Goal: Navigation & Orientation: Find specific page/section

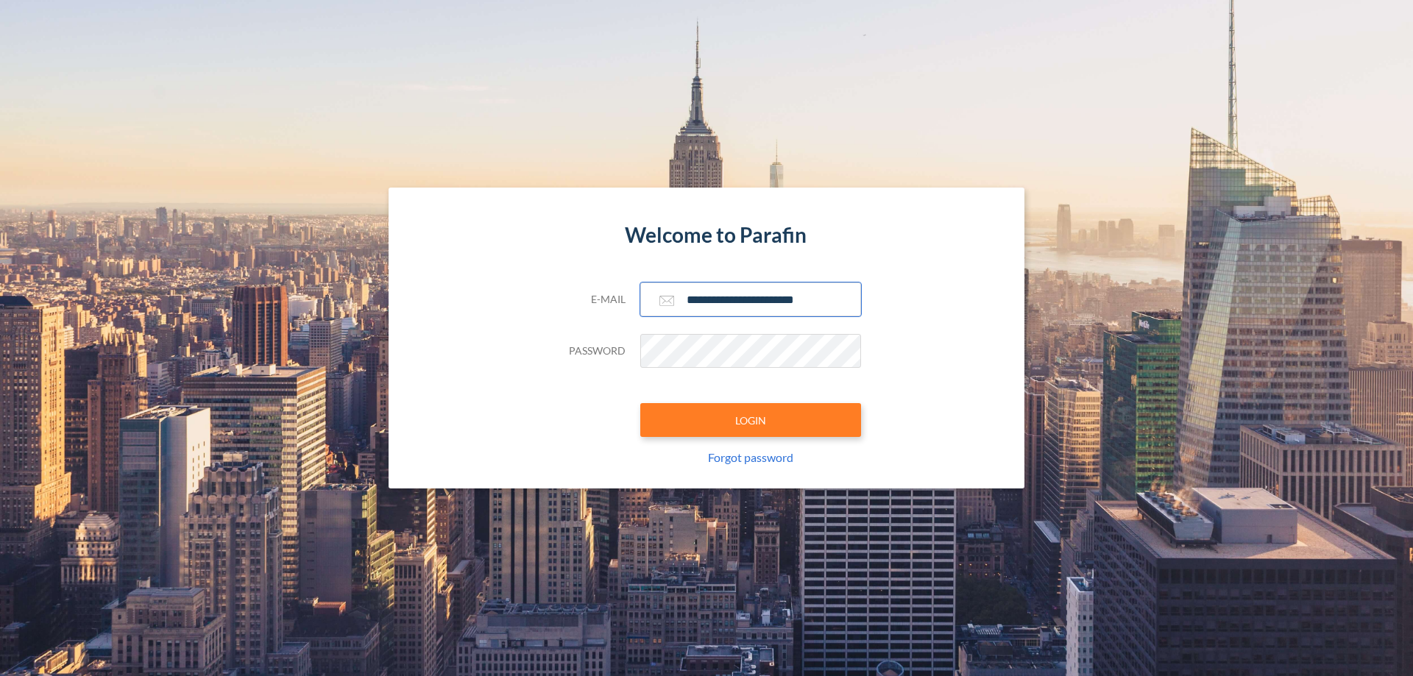
type input "**********"
click at [751, 420] on button "LOGIN" at bounding box center [750, 420] width 221 height 34
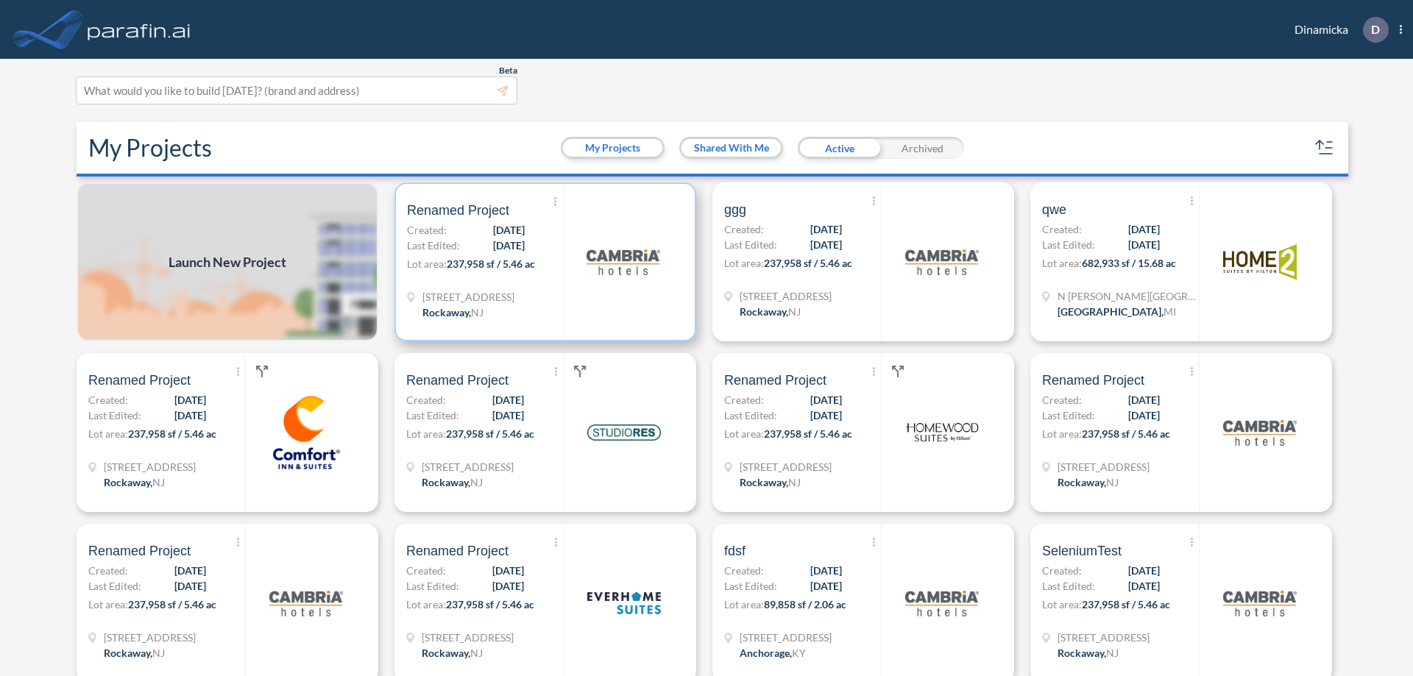
scroll to position [4, 0]
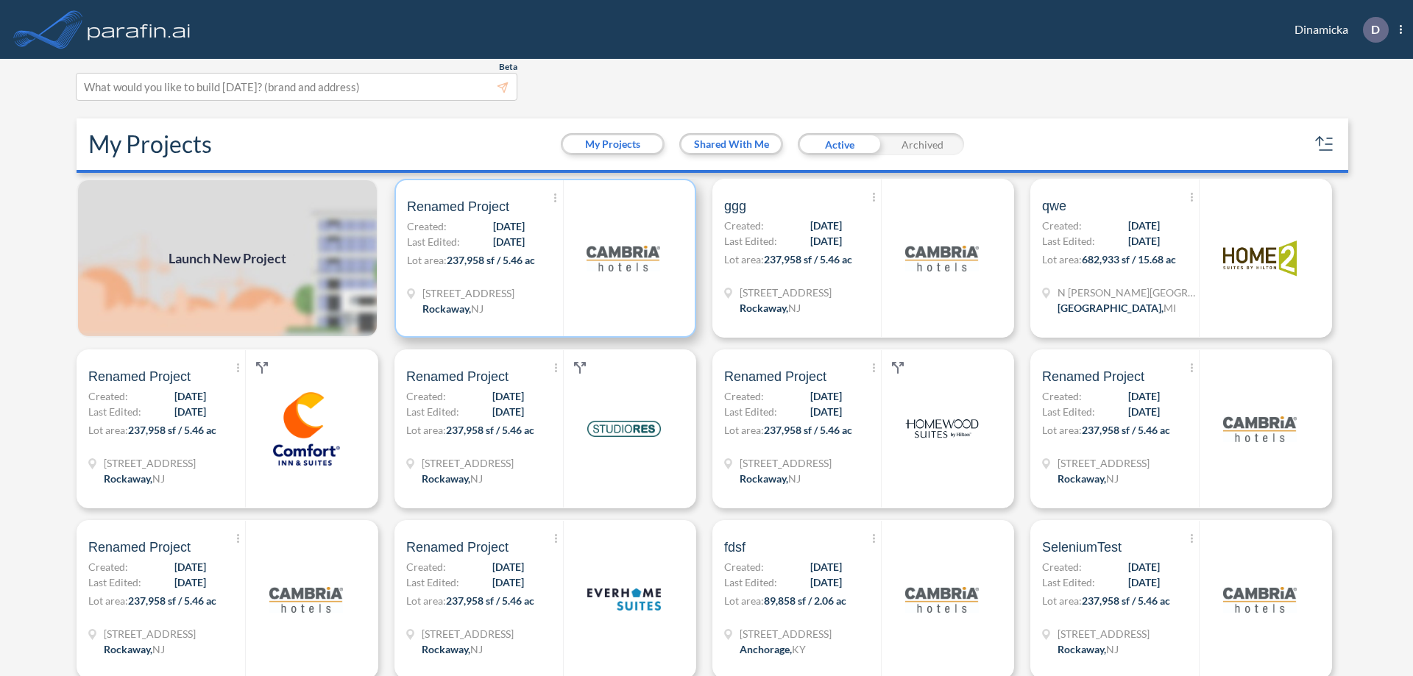
click at [542, 258] on p "Lot area: 237,958 sf / 5.46 ac" at bounding box center [485, 262] width 156 height 21
